Goal: Transaction & Acquisition: Purchase product/service

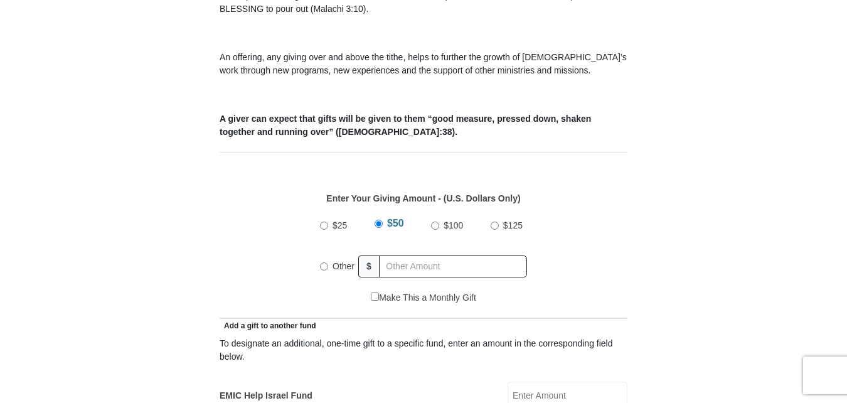
scroll to position [439, 0]
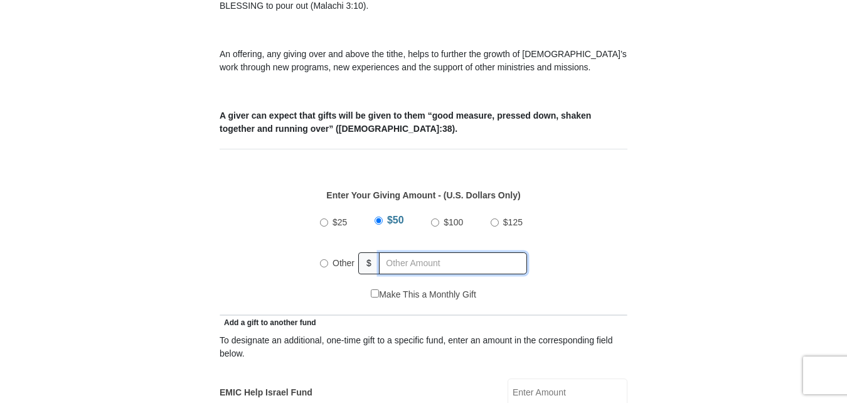
radio input "true"
click at [405, 252] on input "text" at bounding box center [455, 263] width 144 height 22
type input "95.00"
click at [621, 204] on div "Enter Your Giving Amount - (U.S. Dollars Only) Amount must be a valid number Th…" at bounding box center [424, 232] width 408 height 112
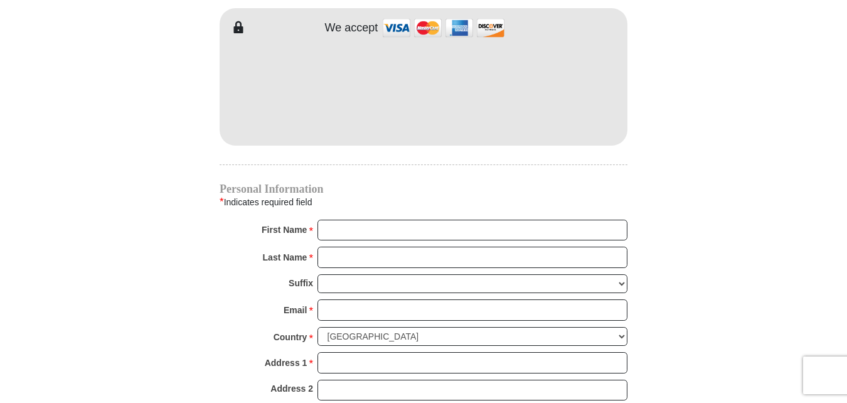
scroll to position [1192, 0]
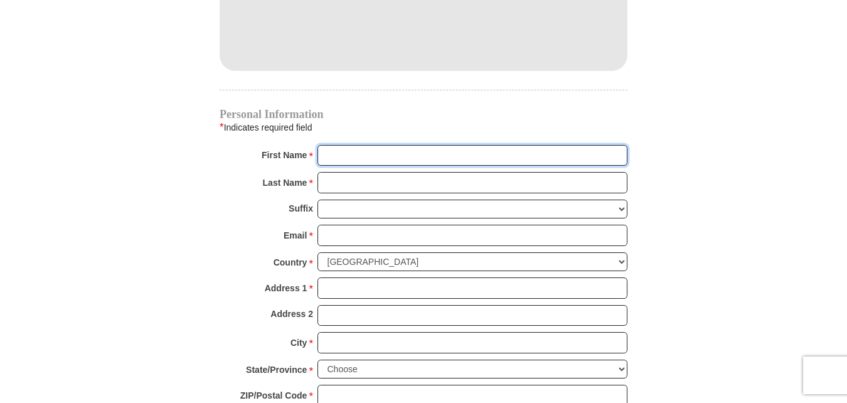
click at [366, 145] on input "First Name *" at bounding box center [472, 155] width 310 height 21
type input "[PERSON_NAME]"
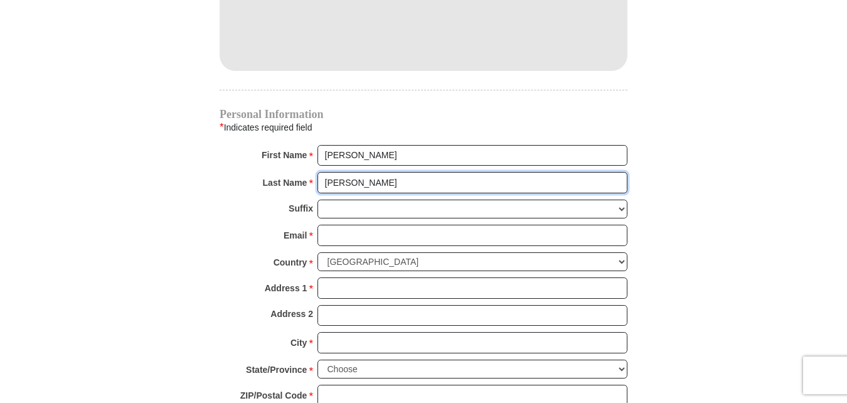
type input "[PERSON_NAME]"
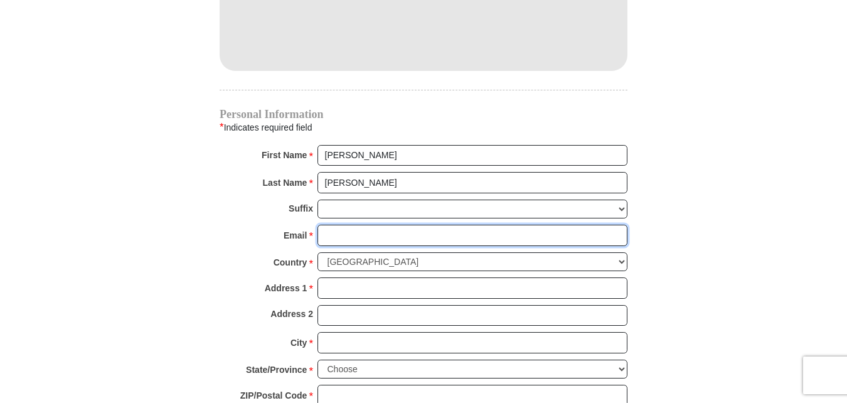
click at [357, 225] on input "Email *" at bounding box center [472, 235] width 310 height 21
type input "[EMAIL_ADDRESS][DOMAIN_NAME]"
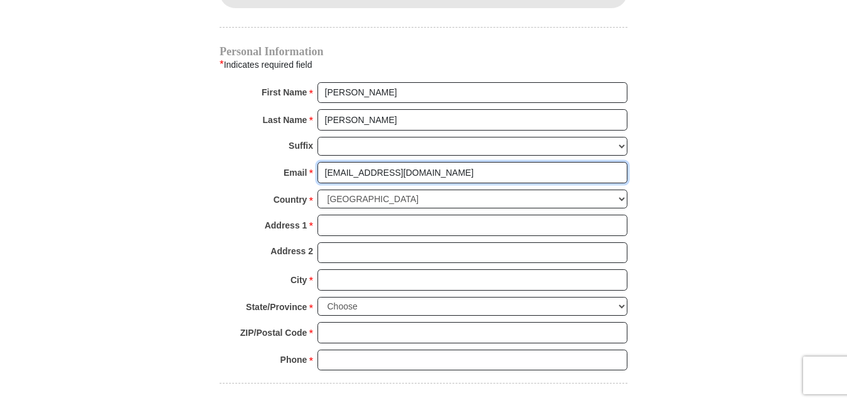
scroll to position [1317, 0]
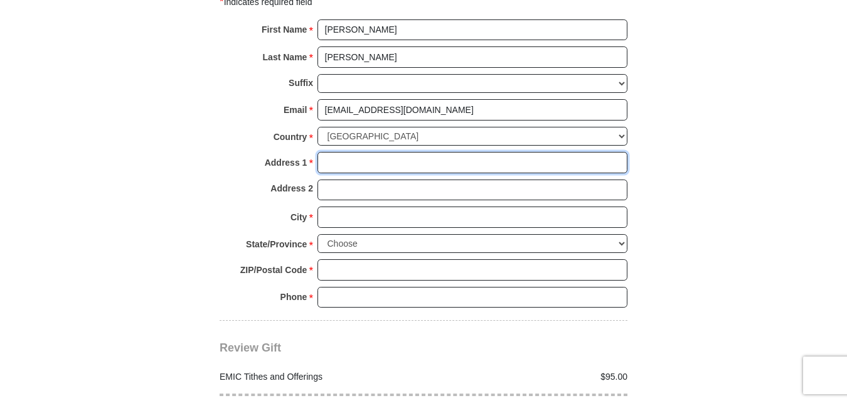
click at [358, 152] on input "Address 1 *" at bounding box center [472, 162] width 310 height 21
type input "[STREET_ADDRESS][PERSON_NAME]"
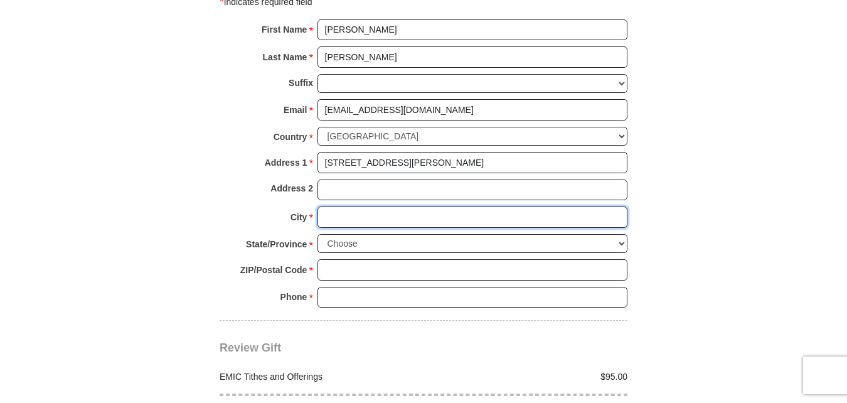
click at [363, 206] on input "City *" at bounding box center [472, 216] width 310 height 21
type input "[PERSON_NAME]"
click at [369, 234] on select "Choose Alabama Alaska American Samoa Arizona Arkansas Armed Forces Americas Arm…" at bounding box center [472, 243] width 310 height 19
select select "VA"
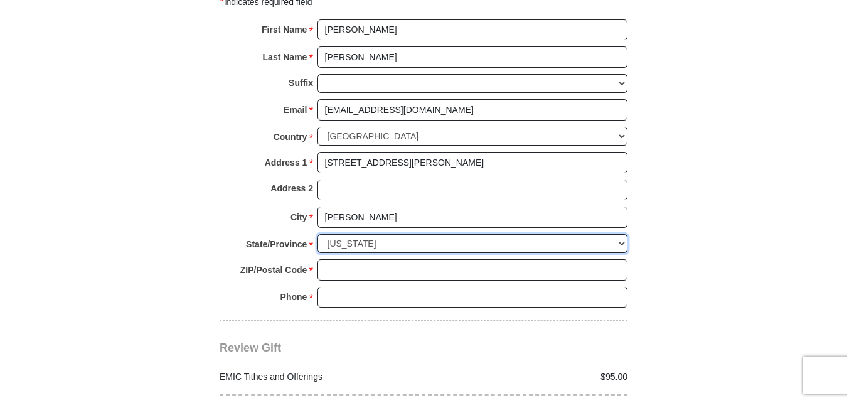
click at [317, 234] on select "Choose Alabama Alaska American Samoa Arizona Arkansas Armed Forces Americas Arm…" at bounding box center [472, 243] width 310 height 19
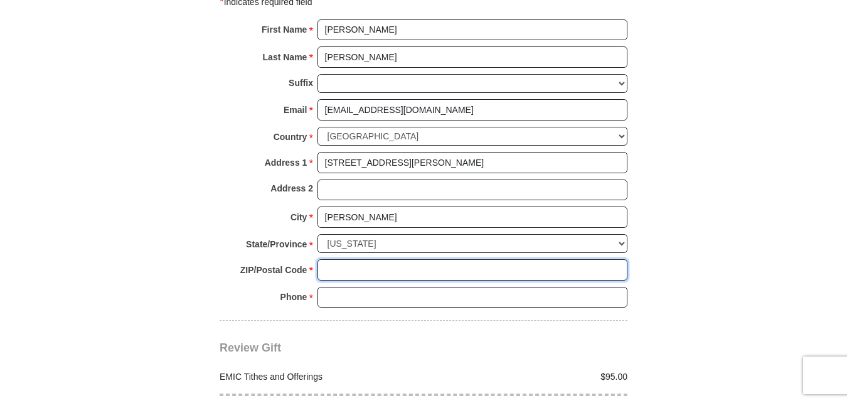
click at [345, 259] on input "ZIP/Postal Code *" at bounding box center [472, 269] width 310 height 21
type input "24104"
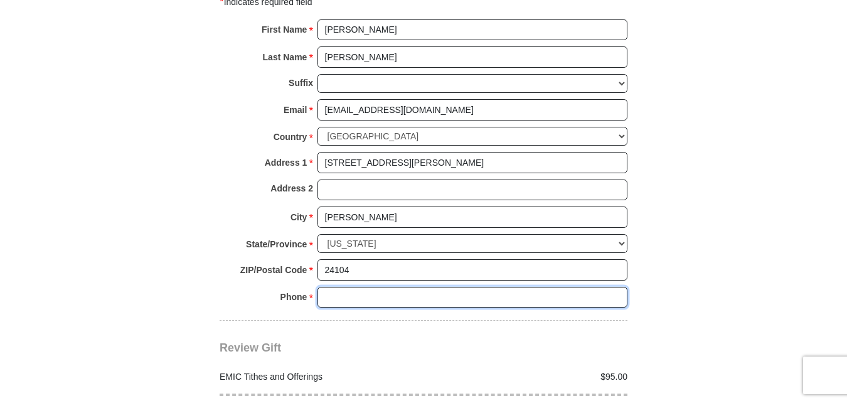
click at [354, 287] on input "Phone * *" at bounding box center [472, 297] width 310 height 21
click at [331, 287] on input "502931124" at bounding box center [472, 297] width 310 height 21
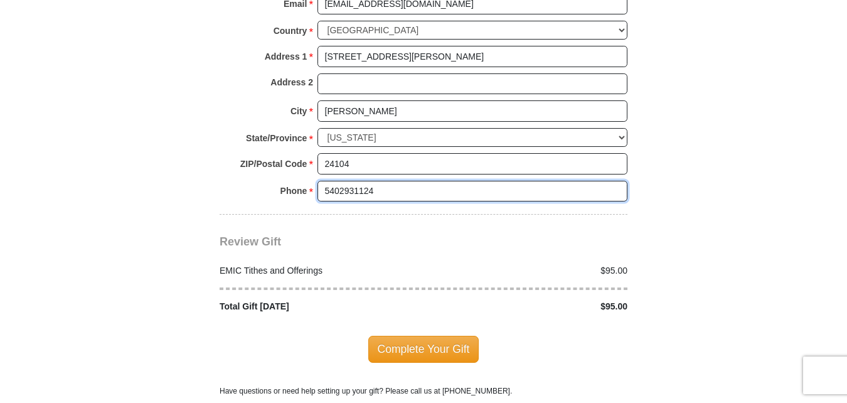
scroll to position [1443, 0]
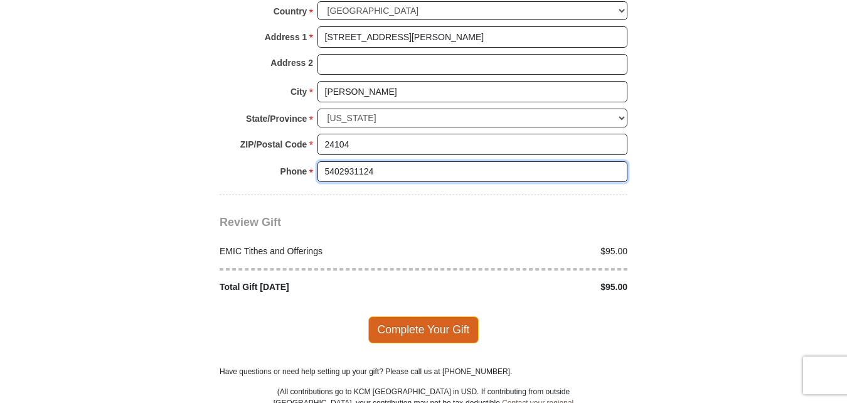
type input "5402931124"
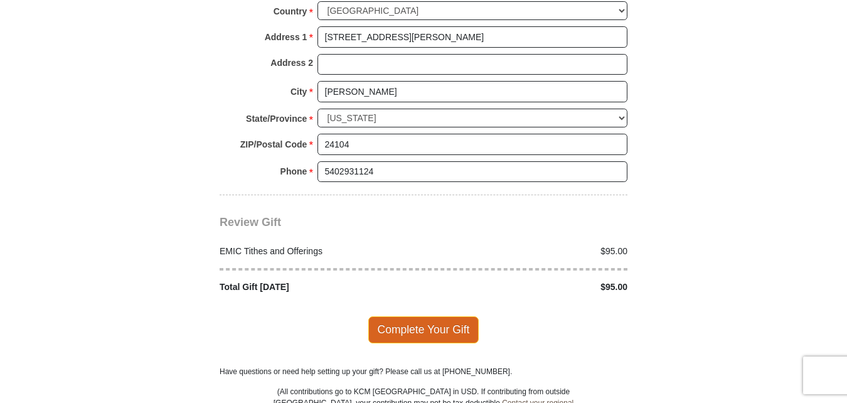
click at [423, 316] on span "Complete Your Gift" at bounding box center [423, 329] width 111 height 26
